Goal: Task Accomplishment & Management: Manage account settings

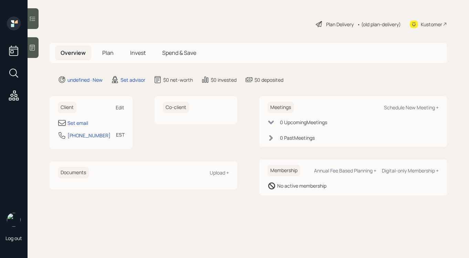
click at [118, 105] on div "Edit" at bounding box center [120, 107] width 9 height 7
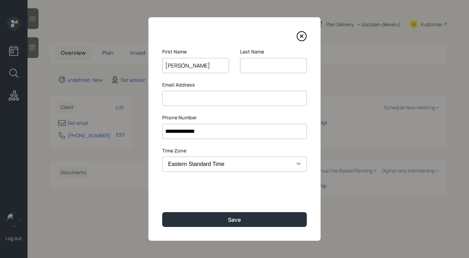
type input "[PERSON_NAME]"
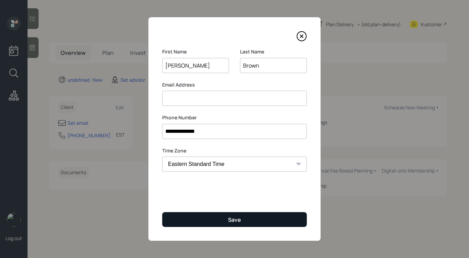
type input "Brown"
click at [199, 225] on button "Save" at bounding box center [234, 219] width 145 height 15
